Goal: Check status: Check status

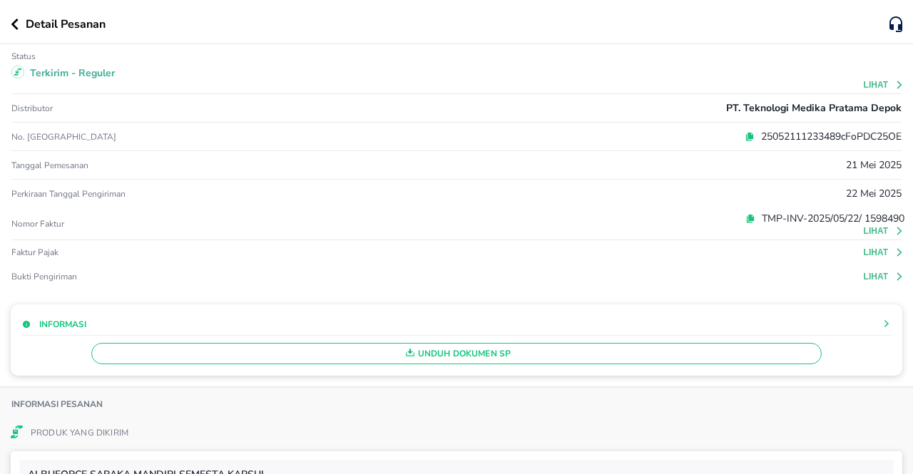
drag, startPoint x: 20, startPoint y: 27, endPoint x: 31, endPoint y: 26, distance: 10.8
click at [24, 27] on button "button" at bounding box center [18, 24] width 15 height 11
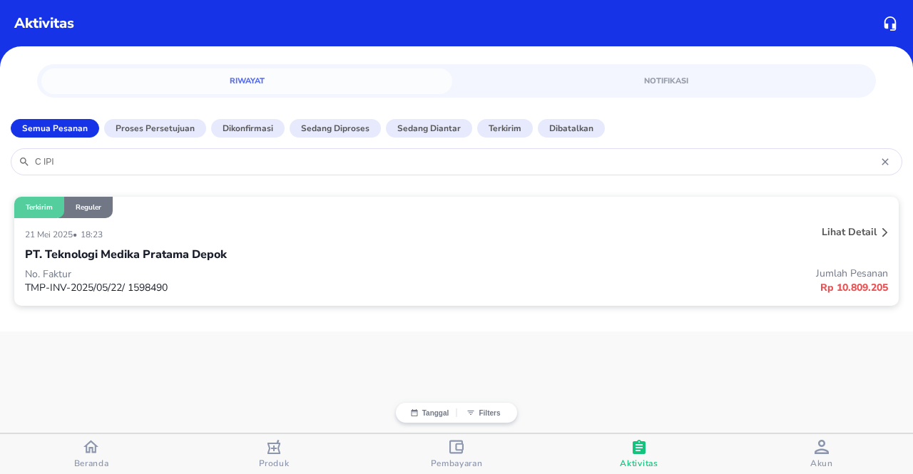
click at [156, 168] on div "C IPI" at bounding box center [456, 161] width 891 height 27
click at [149, 162] on input "C IPI" at bounding box center [457, 161] width 846 height 11
click at [146, 158] on input "C IPI" at bounding box center [457, 161] width 846 height 11
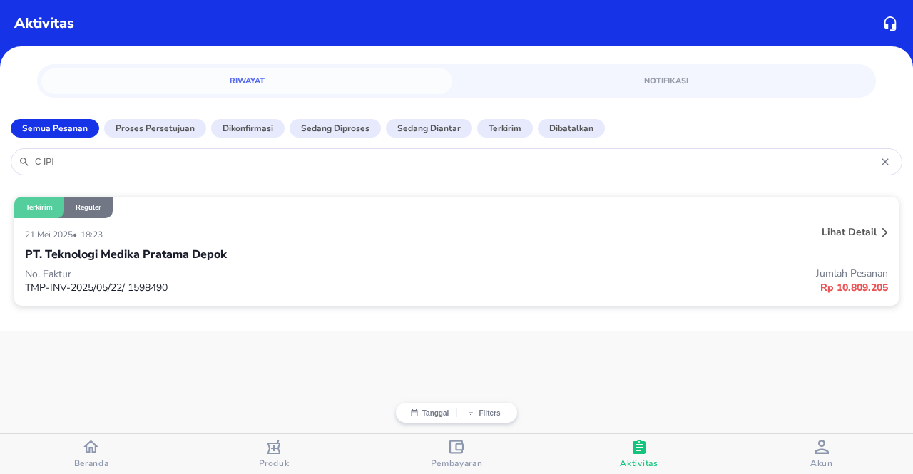
click at [146, 158] on input "C IPI" at bounding box center [457, 161] width 846 height 11
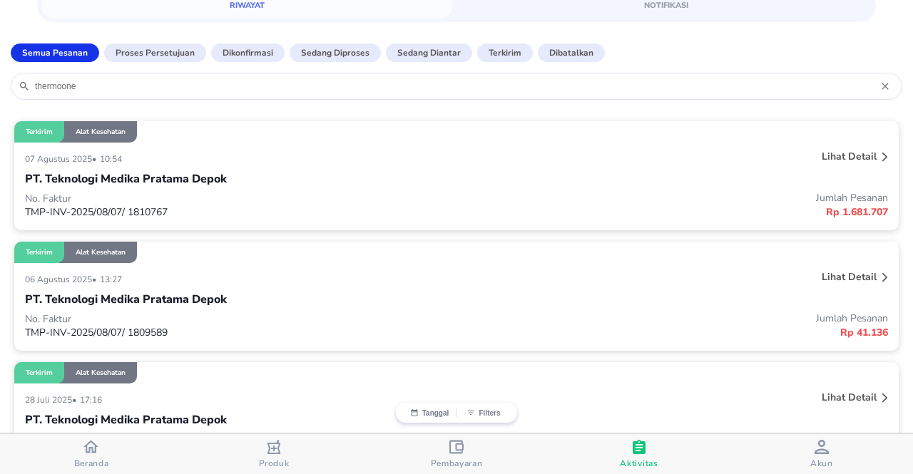
scroll to position [48, 0]
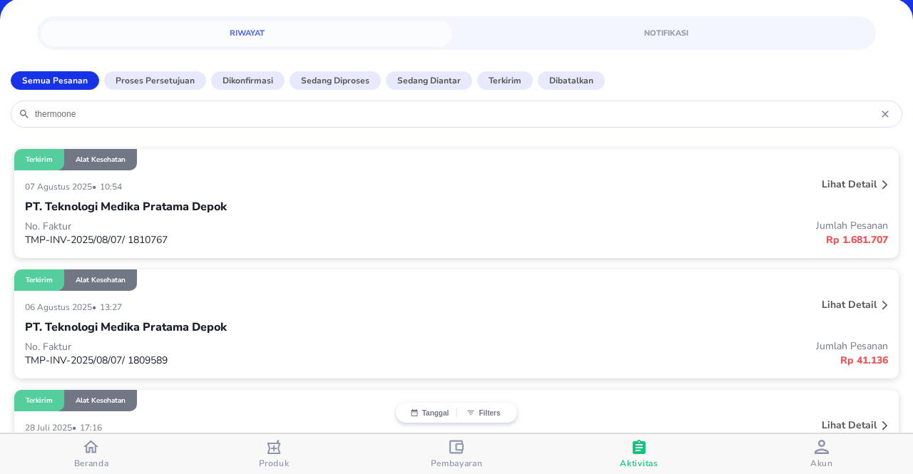
type input "thermoone"
click at [614, 228] on p "Jumlah Pesanan" at bounding box center [671, 226] width 431 height 14
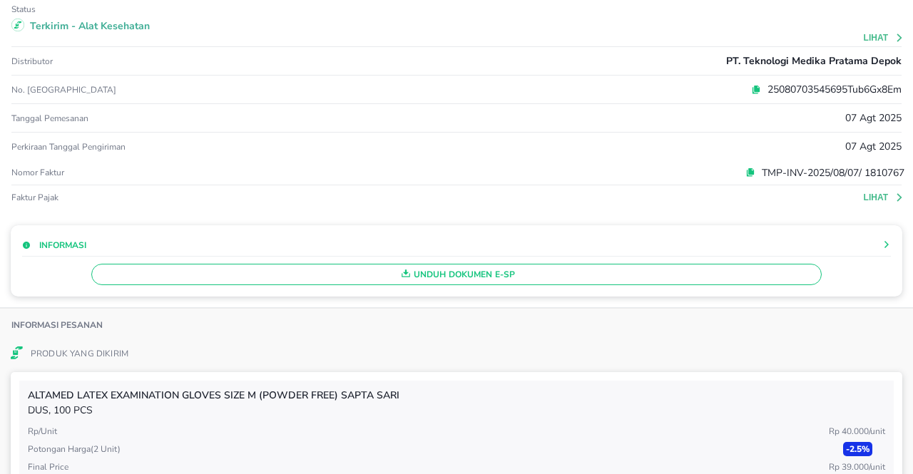
scroll to position [24, 0]
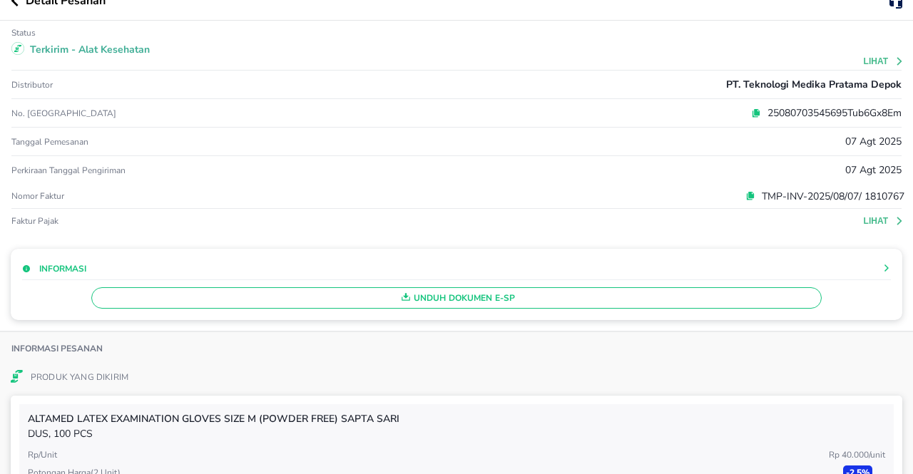
click at [849, 194] on p "TMP-INV-2025/08/07/ 1810767" at bounding box center [829, 196] width 149 height 15
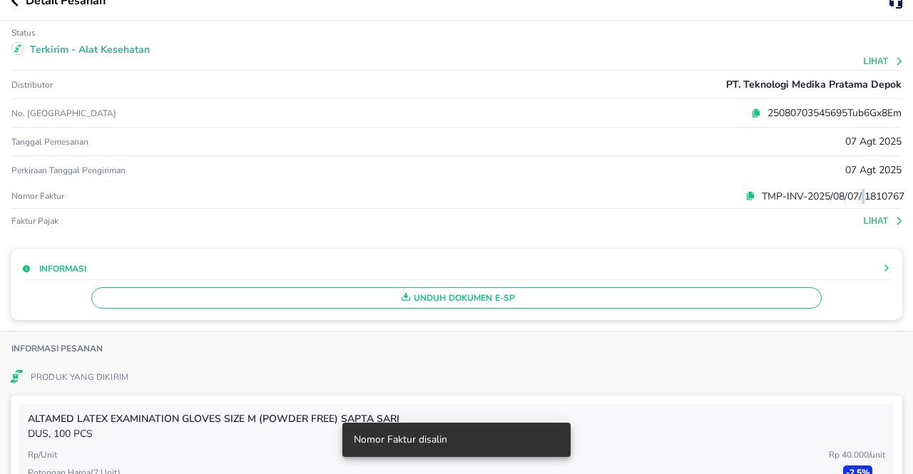
click at [849, 194] on p "TMP-INV-2025/08/07/ 1810767" at bounding box center [829, 196] width 149 height 15
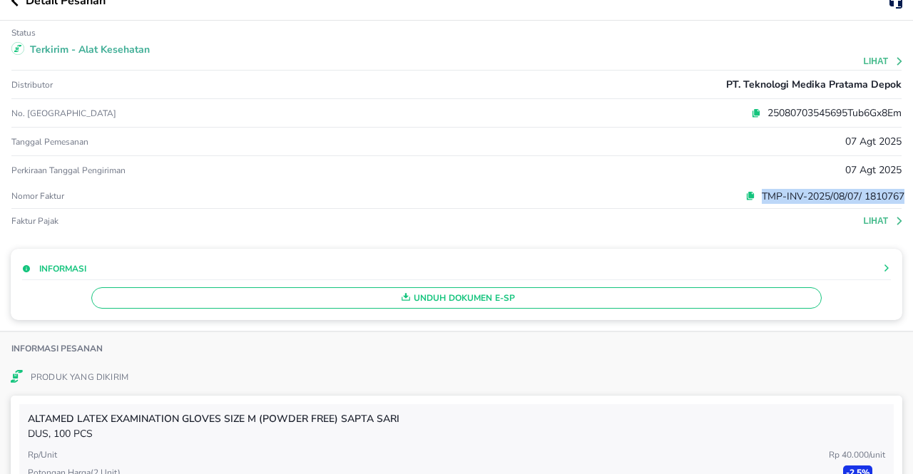
click at [849, 194] on p "TMP-INV-2025/08/07/ 1810767" at bounding box center [829, 196] width 149 height 15
click at [868, 223] on button "Lihat" at bounding box center [884, 221] width 41 height 10
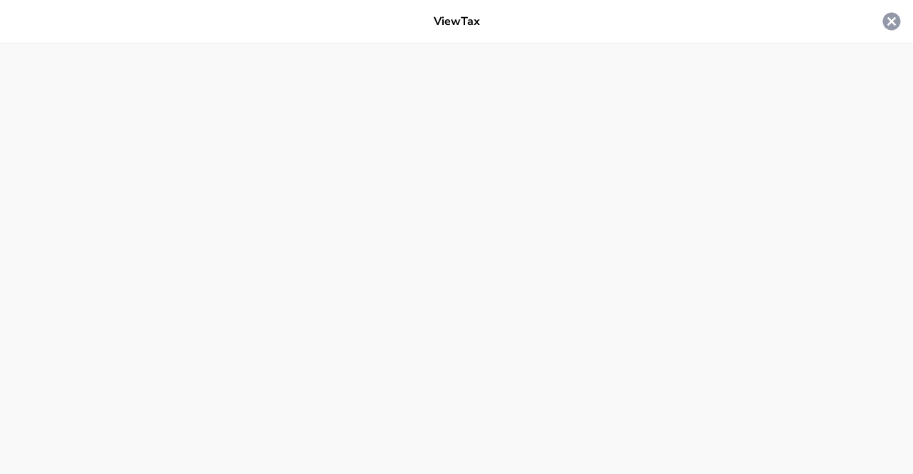
click at [883, 22] on icon at bounding box center [892, 22] width 18 height 18
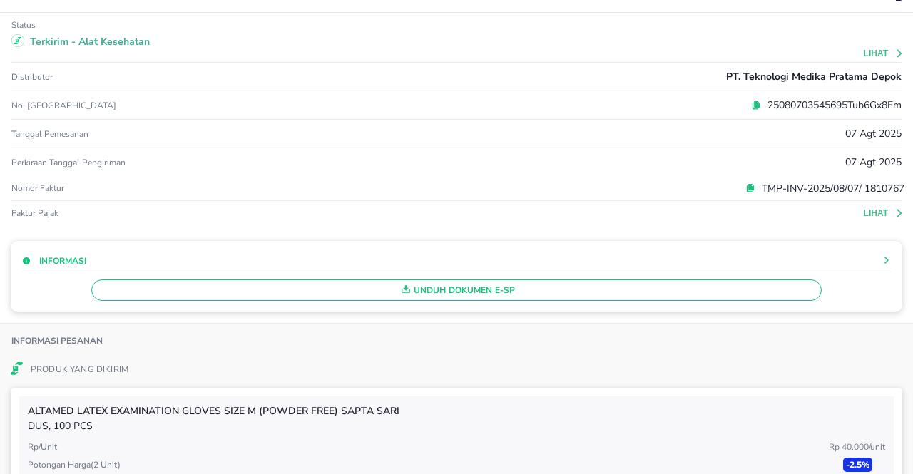
scroll to position [0, 0]
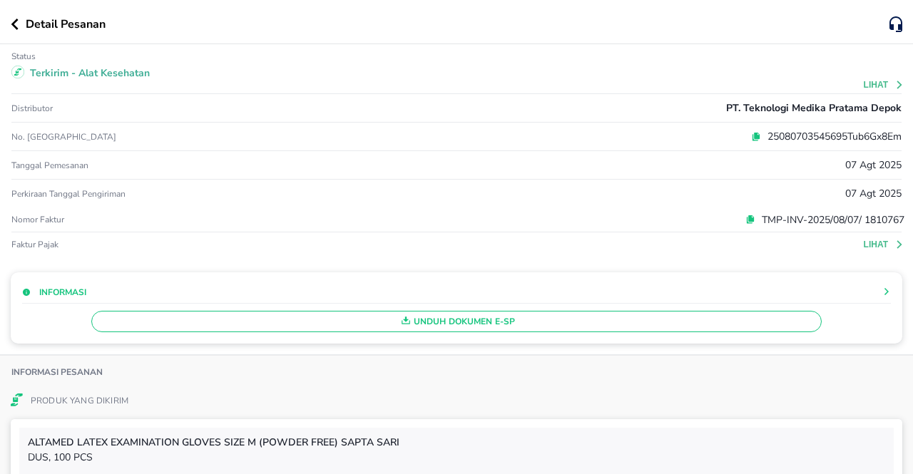
click at [765, 133] on p "25080703545695Tub6Gx8Em" at bounding box center [831, 136] width 140 height 15
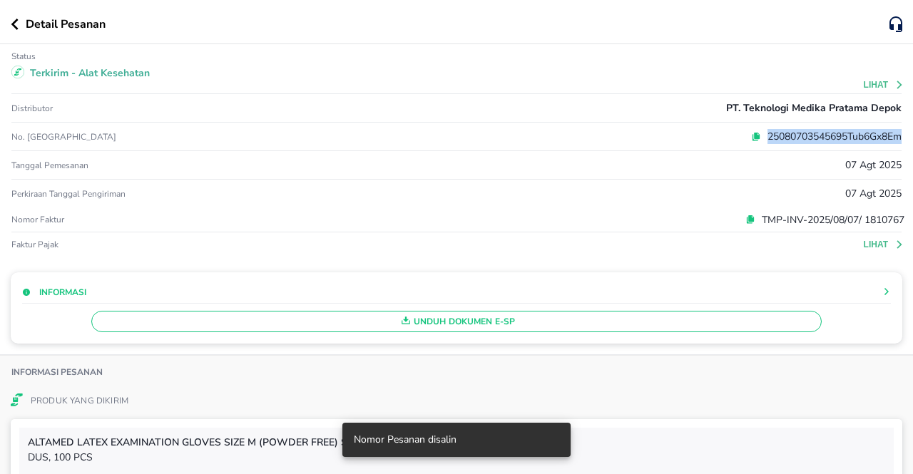
click at [765, 133] on p "25080703545695Tub6Gx8Em" at bounding box center [831, 136] width 140 height 15
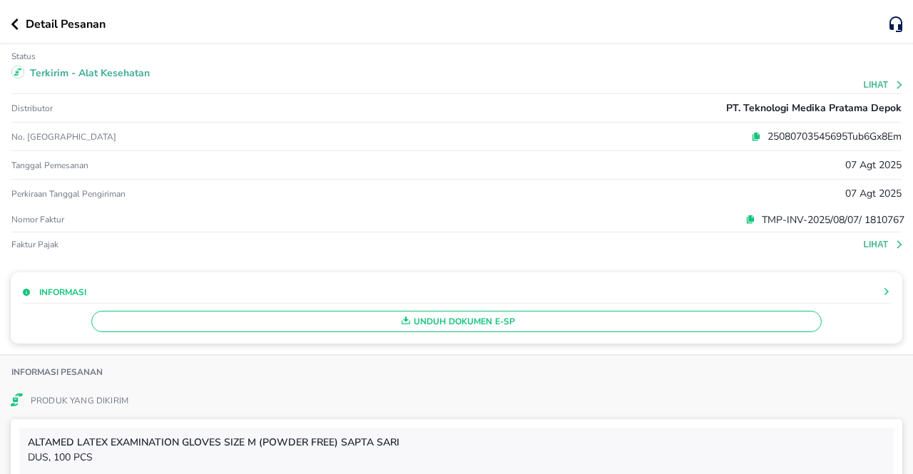
click at [821, 220] on p "TMP-INV-2025/08/07/ 1810767" at bounding box center [829, 220] width 149 height 15
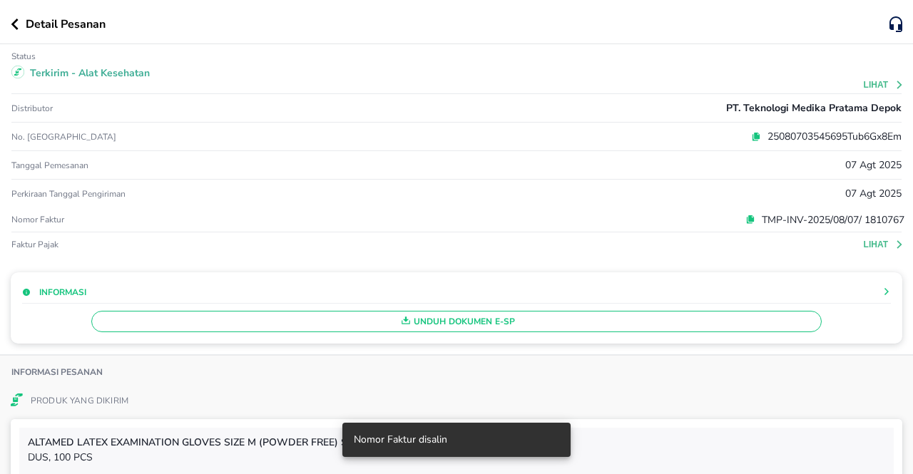
click at [745, 221] on icon at bounding box center [750, 220] width 10 height 10
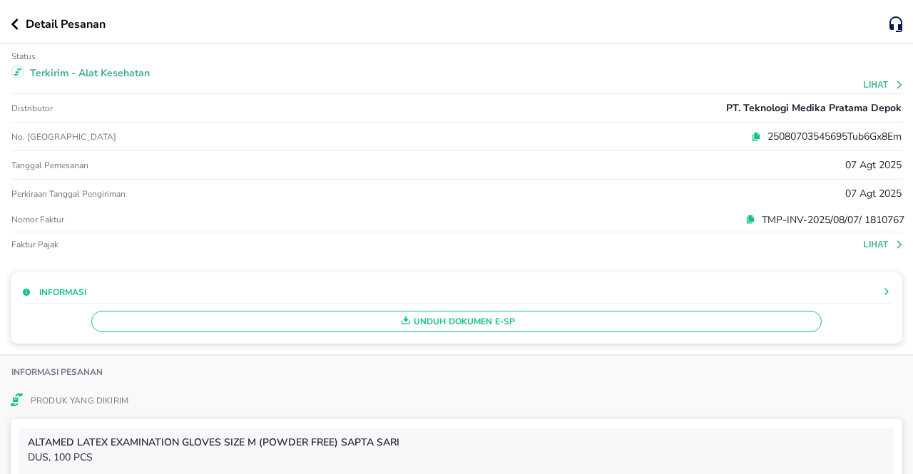
click at [745, 218] on icon at bounding box center [750, 220] width 10 height 10
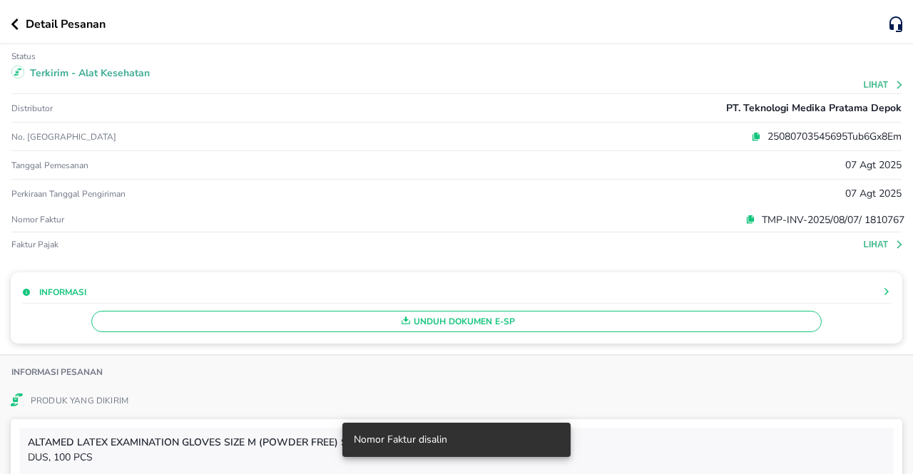
click at [748, 218] on icon at bounding box center [751, 218] width 6 height 6
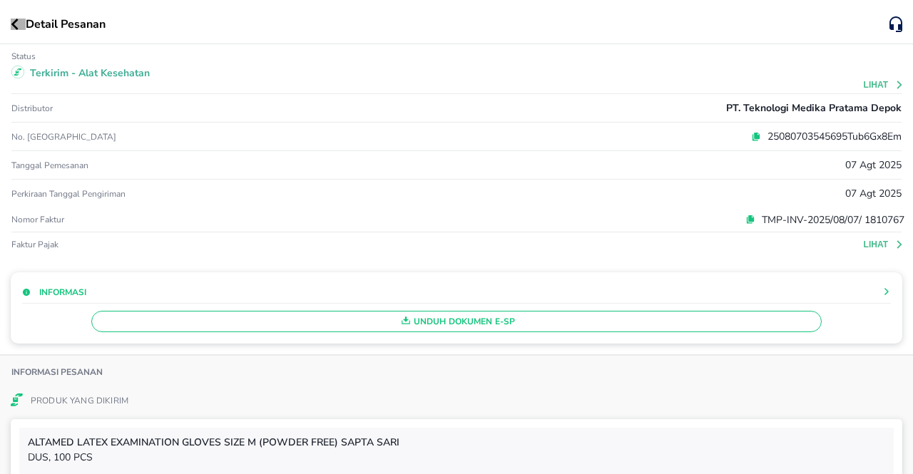
click at [13, 29] on icon "button" at bounding box center [15, 24] width 8 height 11
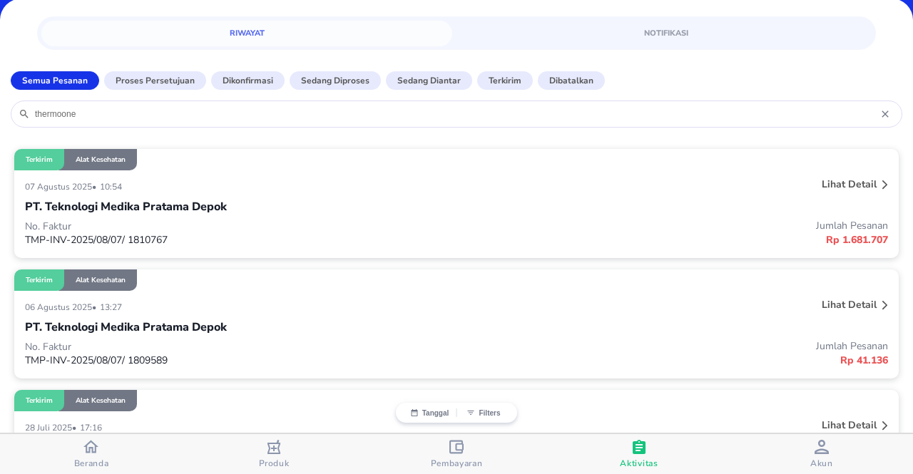
click at [179, 329] on p "PT. Teknologi Medika Pratama Depok" at bounding box center [126, 327] width 202 height 17
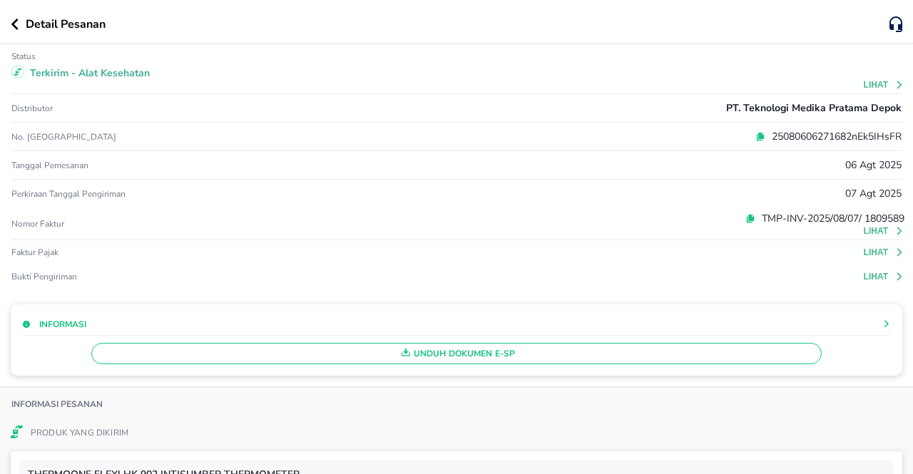
click at [870, 255] on button "Lihat" at bounding box center [884, 252] width 41 height 10
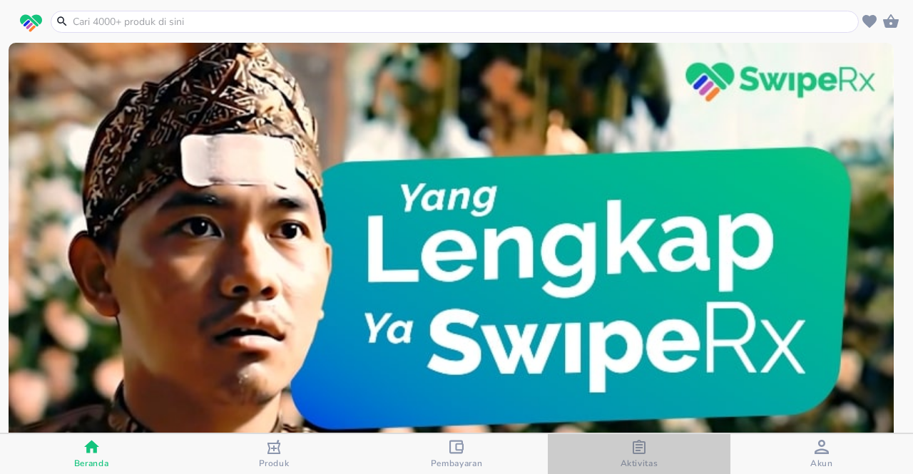
click at [656, 449] on div "Aktivitas" at bounding box center [639, 454] width 38 height 29
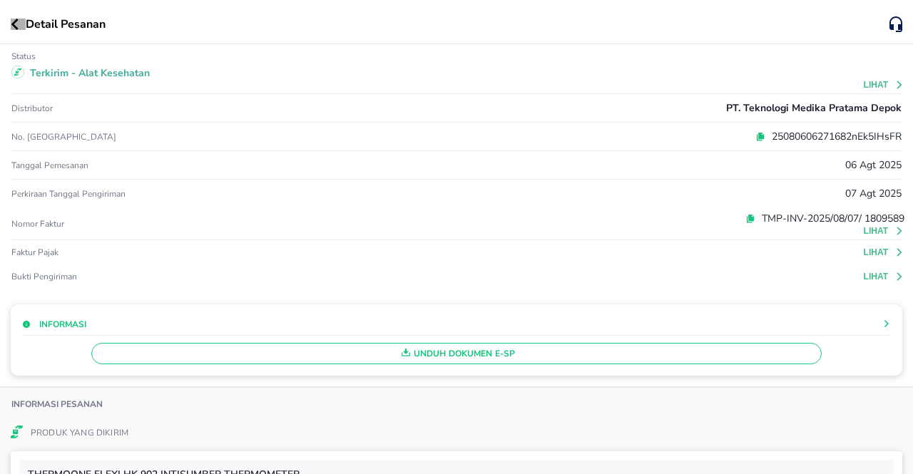
click at [12, 26] on icon "button" at bounding box center [15, 24] width 8 height 11
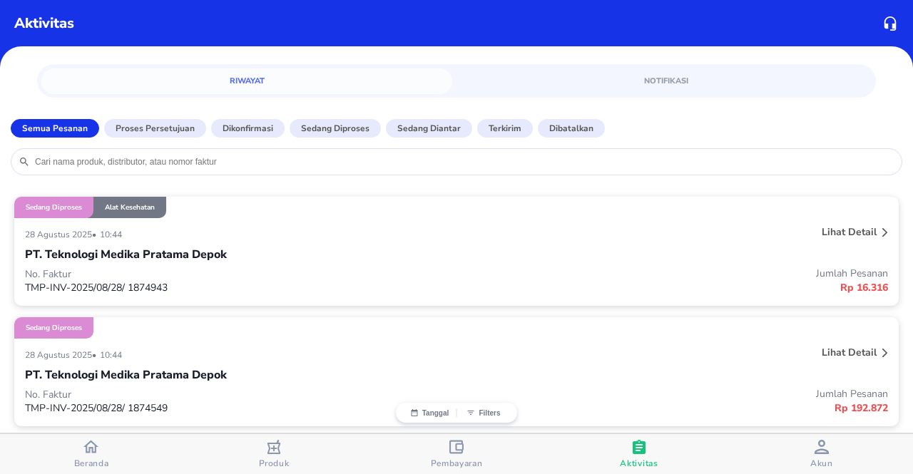
click at [138, 166] on input "search" at bounding box center [464, 161] width 861 height 11
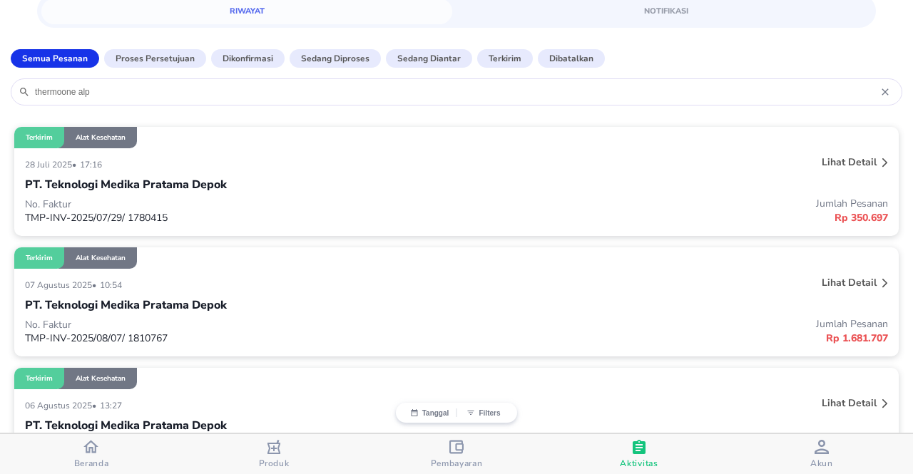
scroll to position [71, 0]
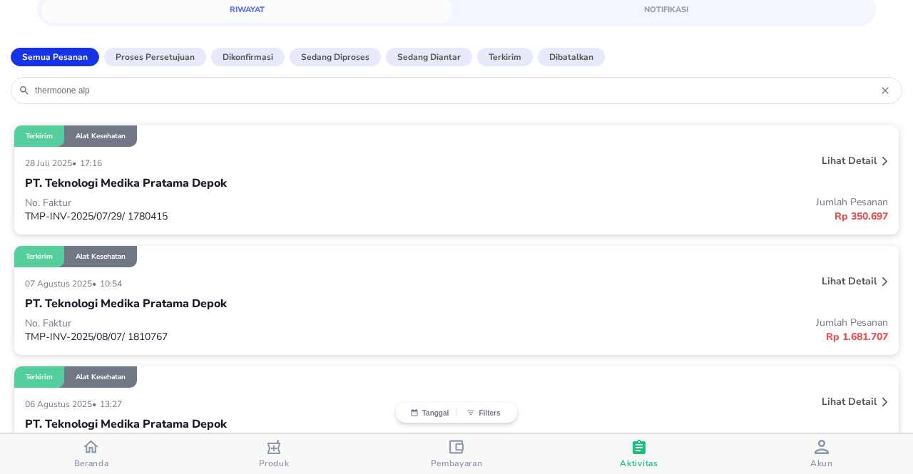
type input "thermoone alp"
click at [393, 192] on div "PT. Teknologi Medika Pratama Depok" at bounding box center [456, 183] width 863 height 24
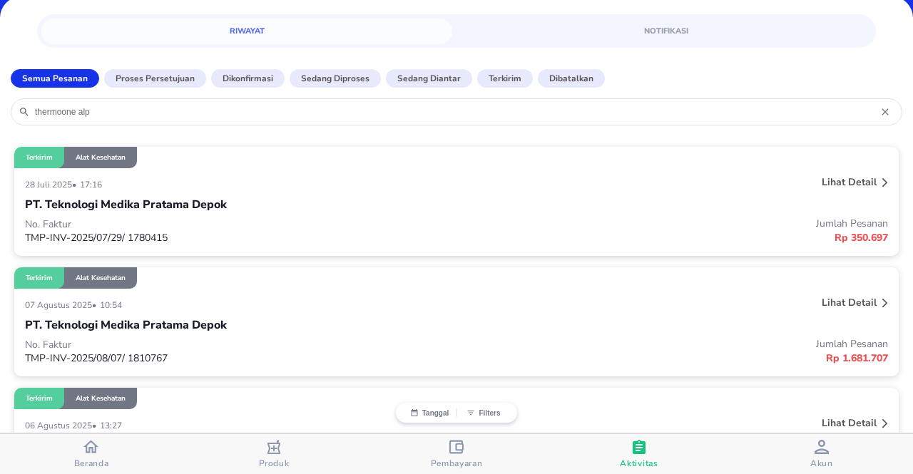
scroll to position [46, 0]
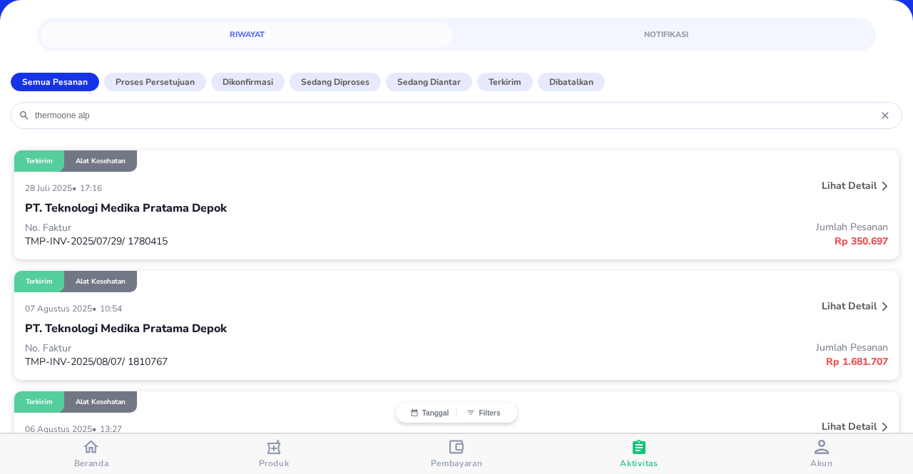
click at [426, 193] on div "28 Juli 2025 • 17:16" at bounding box center [277, 187] width 504 height 17
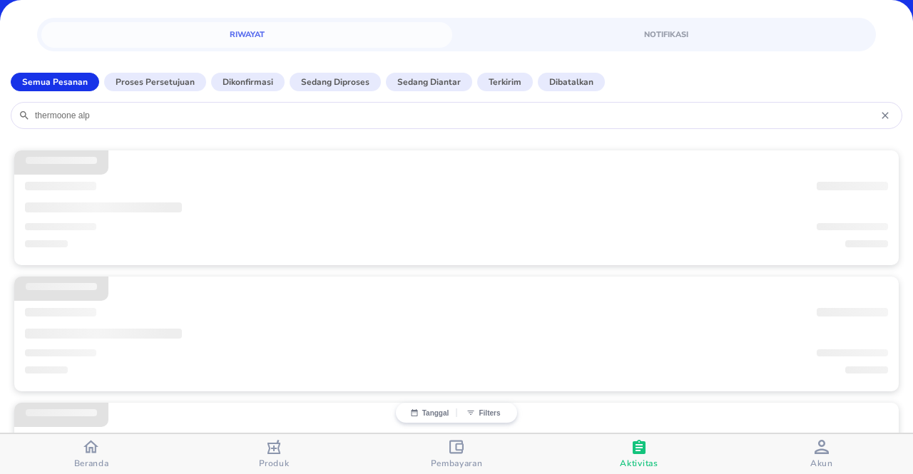
click at [846, 185] on span "‌" at bounding box center [852, 186] width 71 height 9
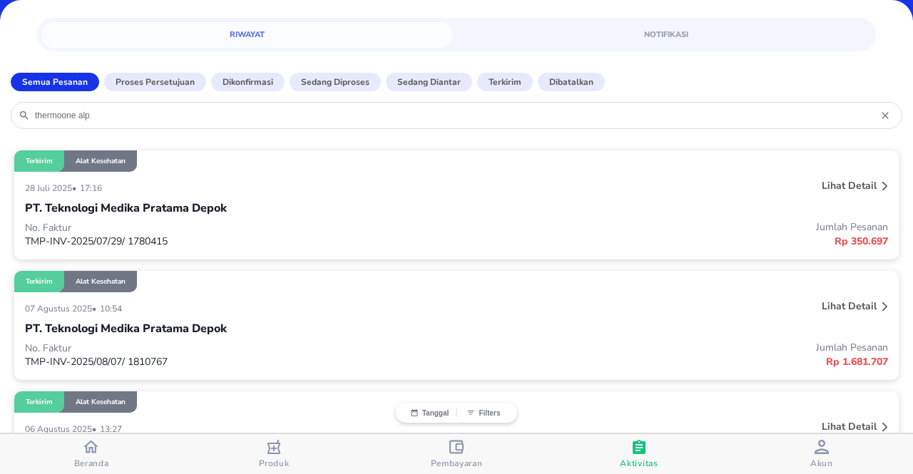
click at [856, 188] on p "Lihat detail" at bounding box center [849, 186] width 55 height 14
click at [866, 177] on div "Lihat detail" at bounding box center [849, 185] width 61 height 19
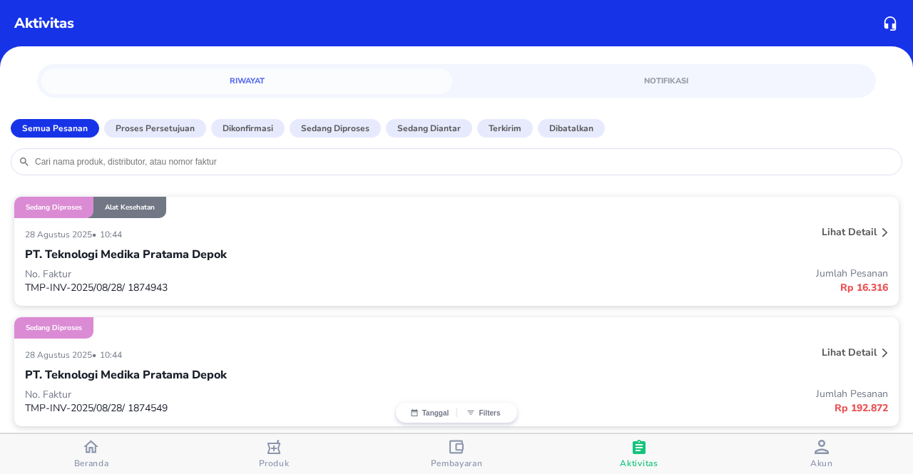
click at [168, 165] on input "search" at bounding box center [464, 161] width 861 height 11
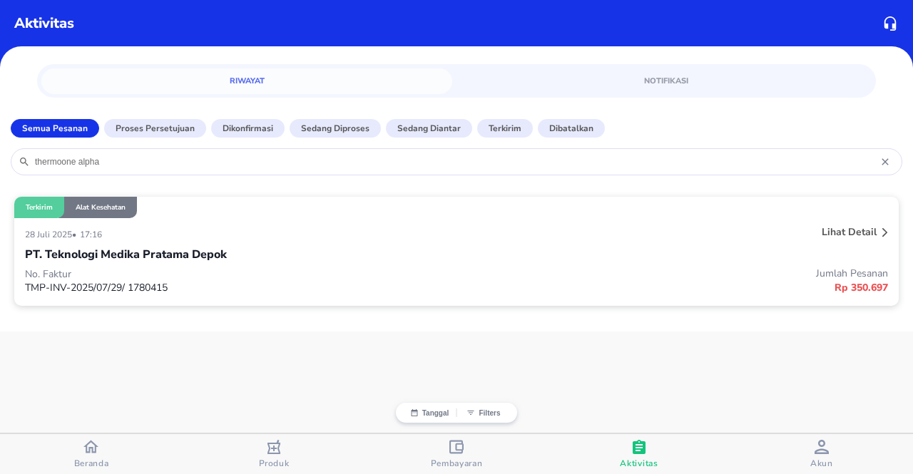
type input "thermoone alpha"
click at [318, 266] on div "PT. Teknologi Medika Pratama Depok" at bounding box center [456, 254] width 863 height 24
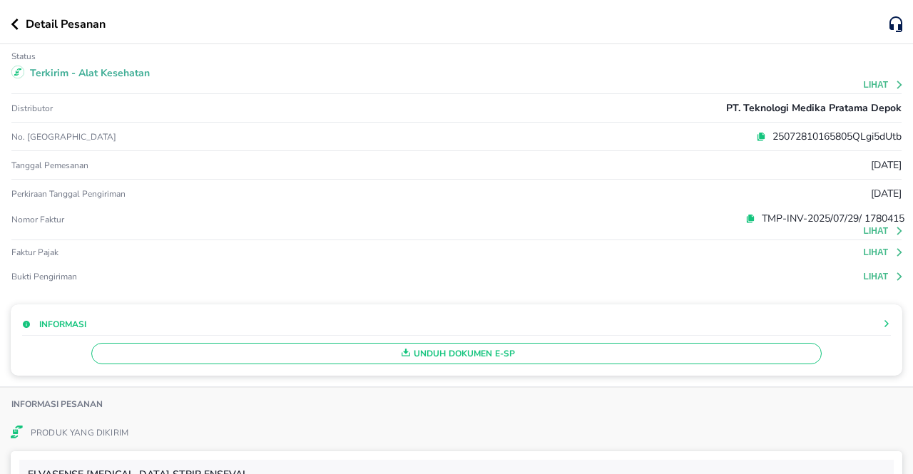
click at [867, 248] on button "Lihat" at bounding box center [884, 252] width 41 height 10
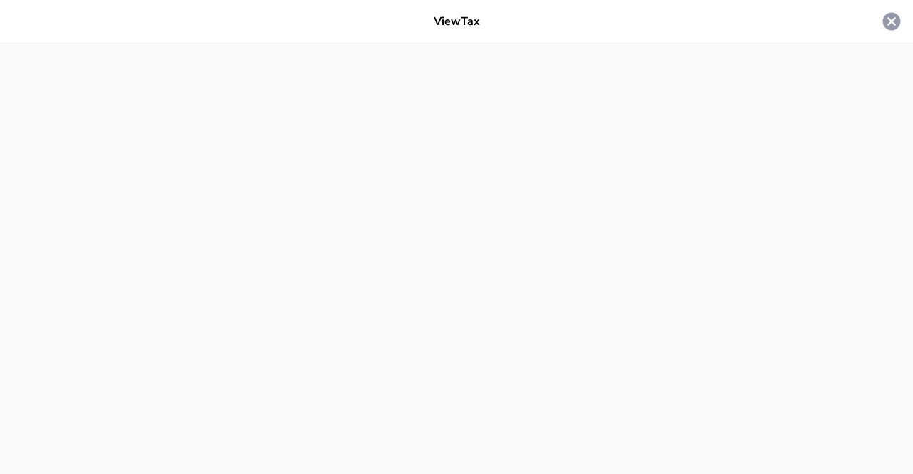
click at [886, 24] on icon at bounding box center [892, 22] width 18 height 18
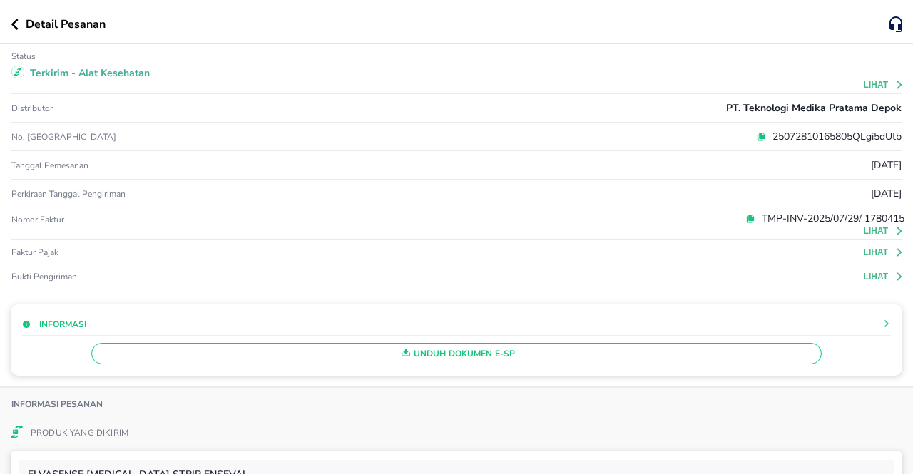
click at [872, 232] on button "Lihat" at bounding box center [884, 231] width 41 height 10
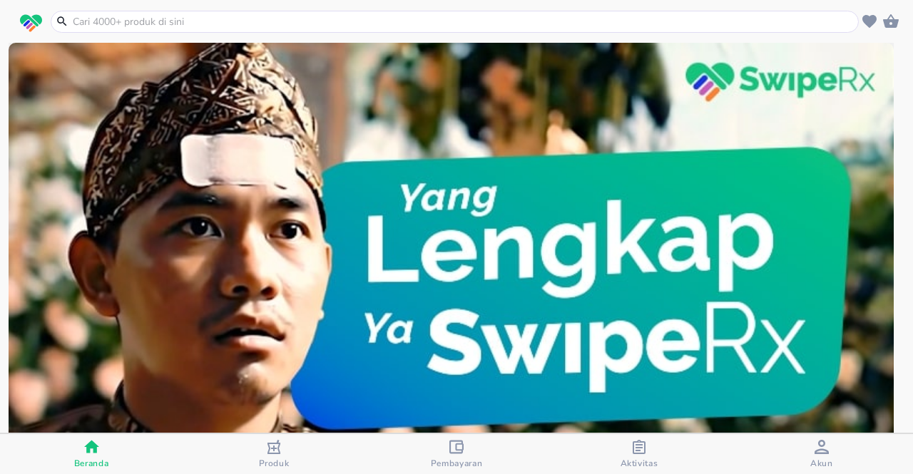
click at [641, 462] on span "Aktivitas" at bounding box center [639, 463] width 38 height 11
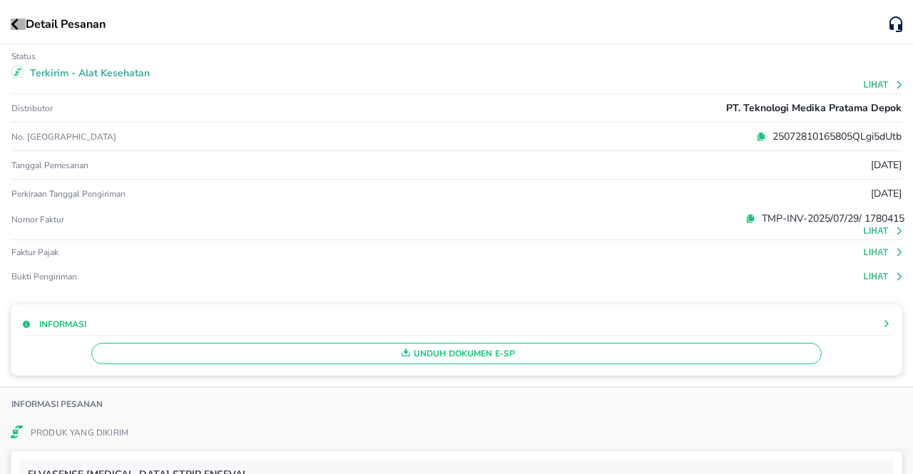
click at [14, 24] on icon "button" at bounding box center [14, 24] width 7 height 11
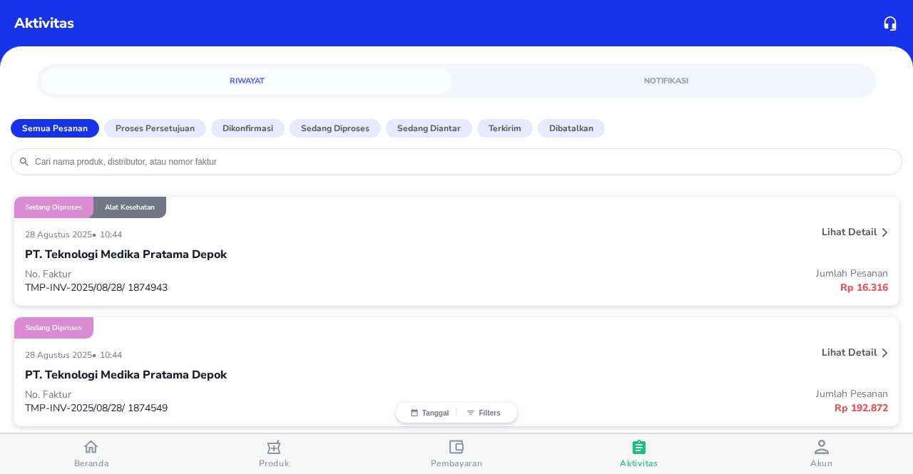
click at [160, 166] on input "search" at bounding box center [464, 161] width 861 height 11
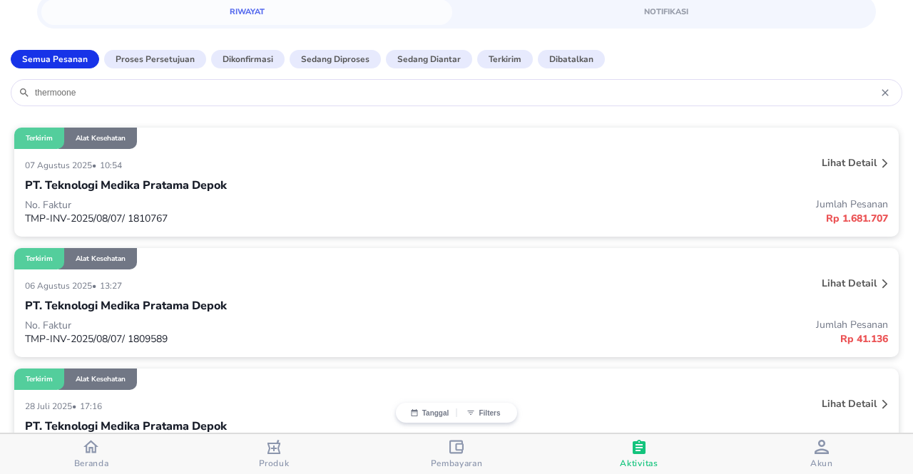
scroll to position [71, 0]
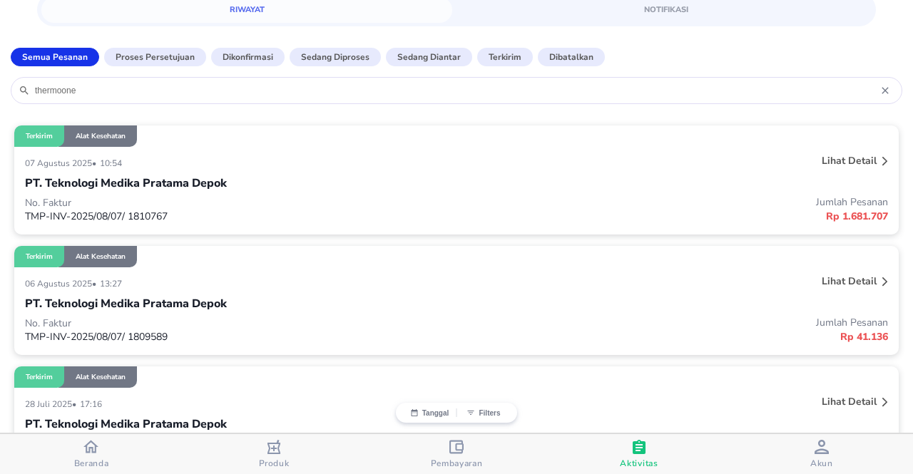
type input "thermoone"
click at [327, 153] on div "07 Agustus 2025 • 10:54 Lihat detail PT. Teknologi Medika Pratama Depok No. Fak…" at bounding box center [456, 191] width 884 height 88
click at [394, 201] on p "No. Faktur" at bounding box center [240, 203] width 431 height 14
click at [882, 158] on icon at bounding box center [885, 161] width 6 height 9
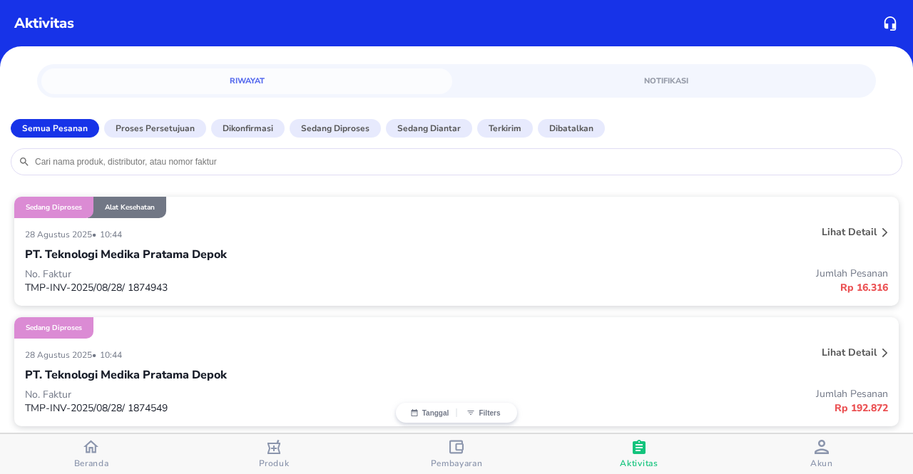
click at [184, 170] on div at bounding box center [456, 161] width 891 height 27
click at [192, 161] on input "search" at bounding box center [464, 161] width 861 height 11
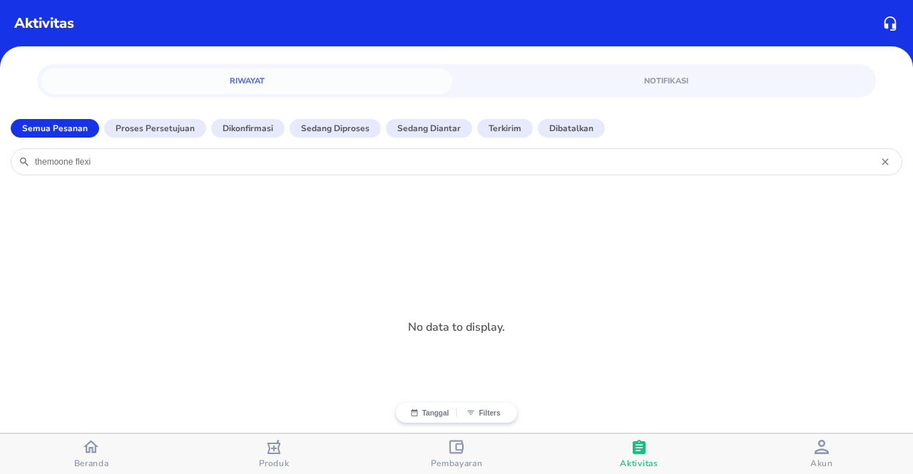
click at [204, 158] on input "themoone flexi" at bounding box center [457, 161] width 846 height 11
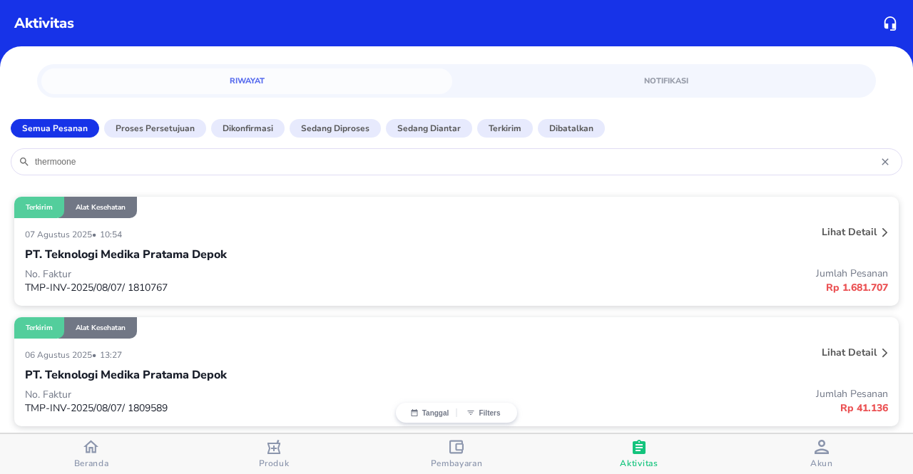
type input "thermoone"
click at [450, 316] on div "Terkirim Alat Kesehatan 07 Agustus 2025 • 10:54 Lihat detail PT. Teknologi Medi…" at bounding box center [456, 378] width 913 height 390
click at [459, 255] on div "PT. Teknologi Medika Pratama Depok" at bounding box center [456, 254] width 863 height 24
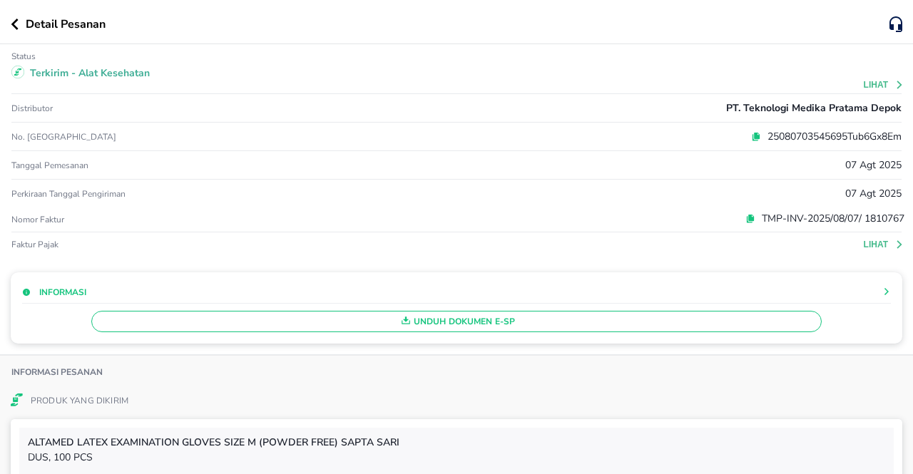
click at [887, 207] on div "Perkiraan Tanggal Pengiriman 07 Agt 2025" at bounding box center [456, 194] width 890 height 28
click at [601, 189] on div "Perkiraan Tanggal Pengiriman 07 Agt 2025" at bounding box center [456, 194] width 890 height 28
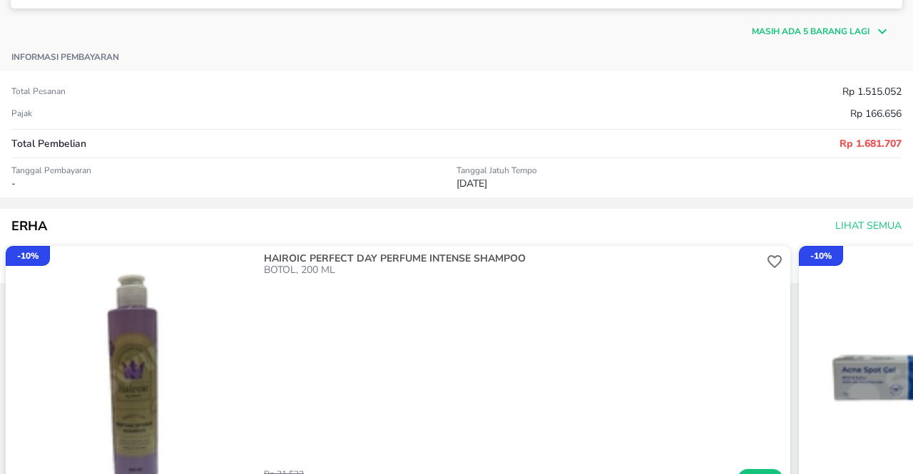
scroll to position [808, 0]
